Goal: Task Accomplishment & Management: Manage account settings

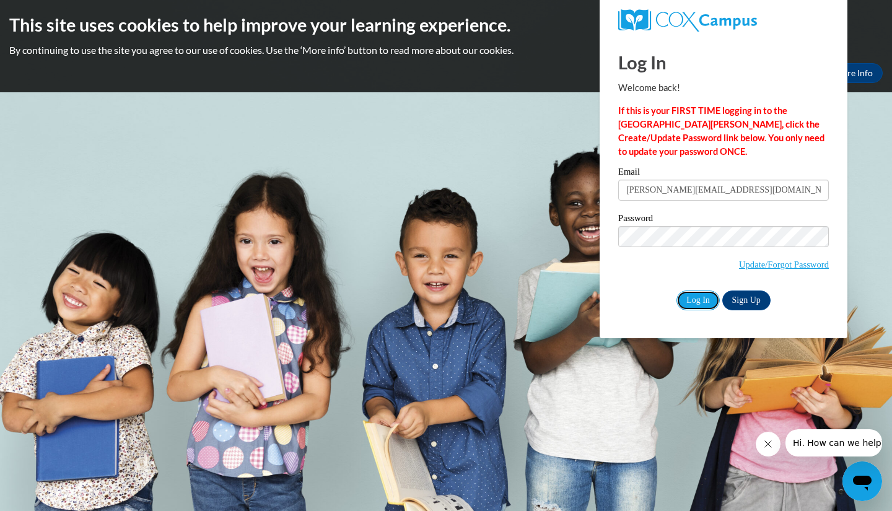
click at [700, 303] on input "Log In" at bounding box center [698, 301] width 43 height 20
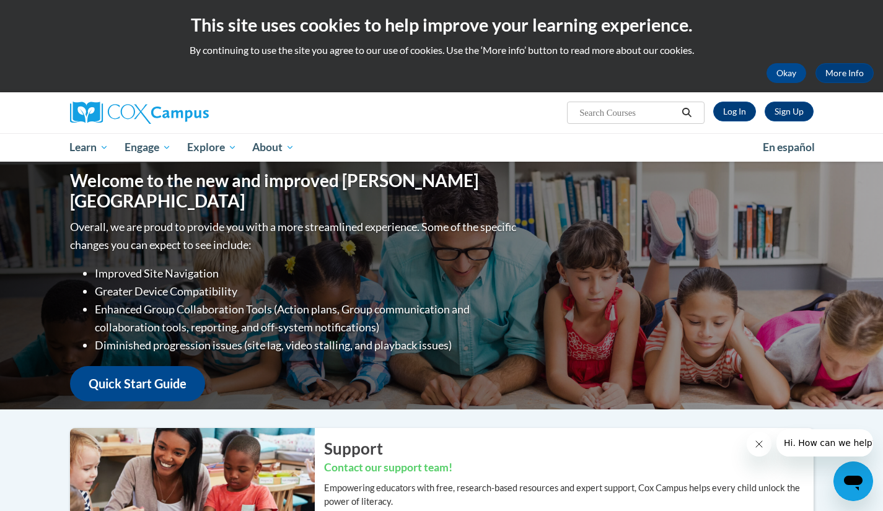
drag, startPoint x: 9, startPoint y: 235, endPoint x: 16, endPoint y: 232, distance: 8.1
click at [9, 235] on div "Welcome to the new and improved Cox Campus Overall, we are proud to provide you…" at bounding box center [441, 286] width 883 height 248
click at [735, 112] on link "Log In" at bounding box center [734, 112] width 43 height 20
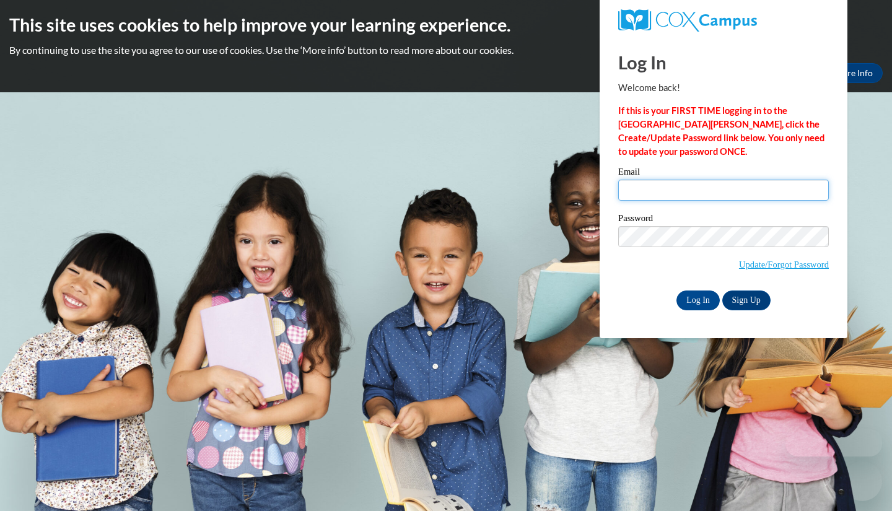
type input "[PERSON_NAME][EMAIL_ADDRESS][DOMAIN_NAME]"
click at [693, 296] on input "Log In" at bounding box center [698, 301] width 43 height 20
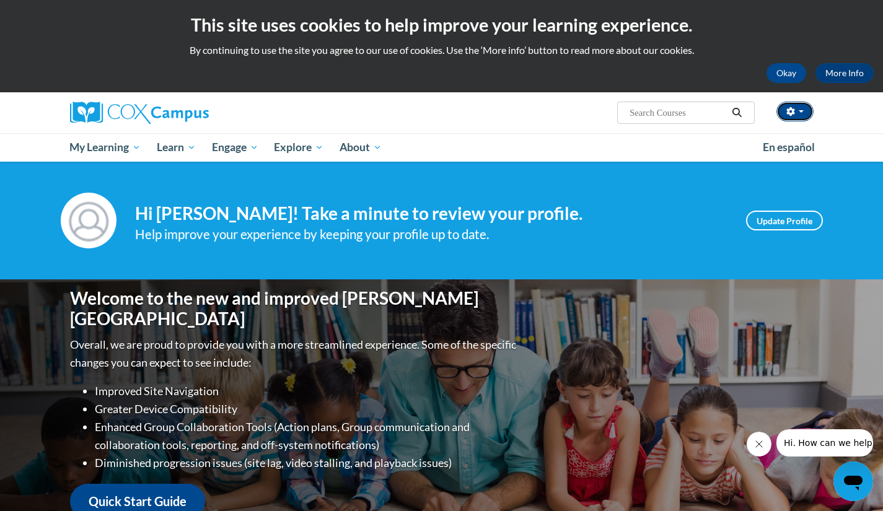
click at [801, 107] on button "button" at bounding box center [794, 112] width 37 height 20
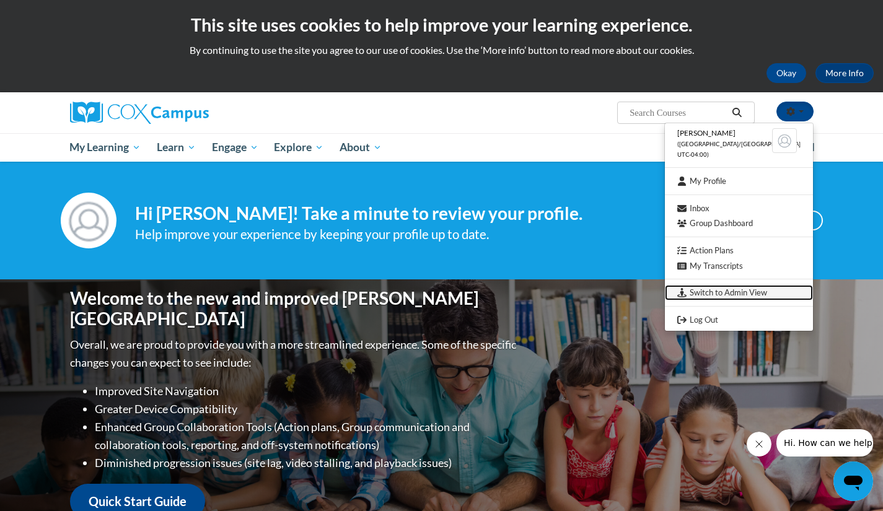
click at [741, 291] on link "Switch to Admin View" at bounding box center [739, 292] width 148 height 15
